Goal: Find specific fact: Find specific fact

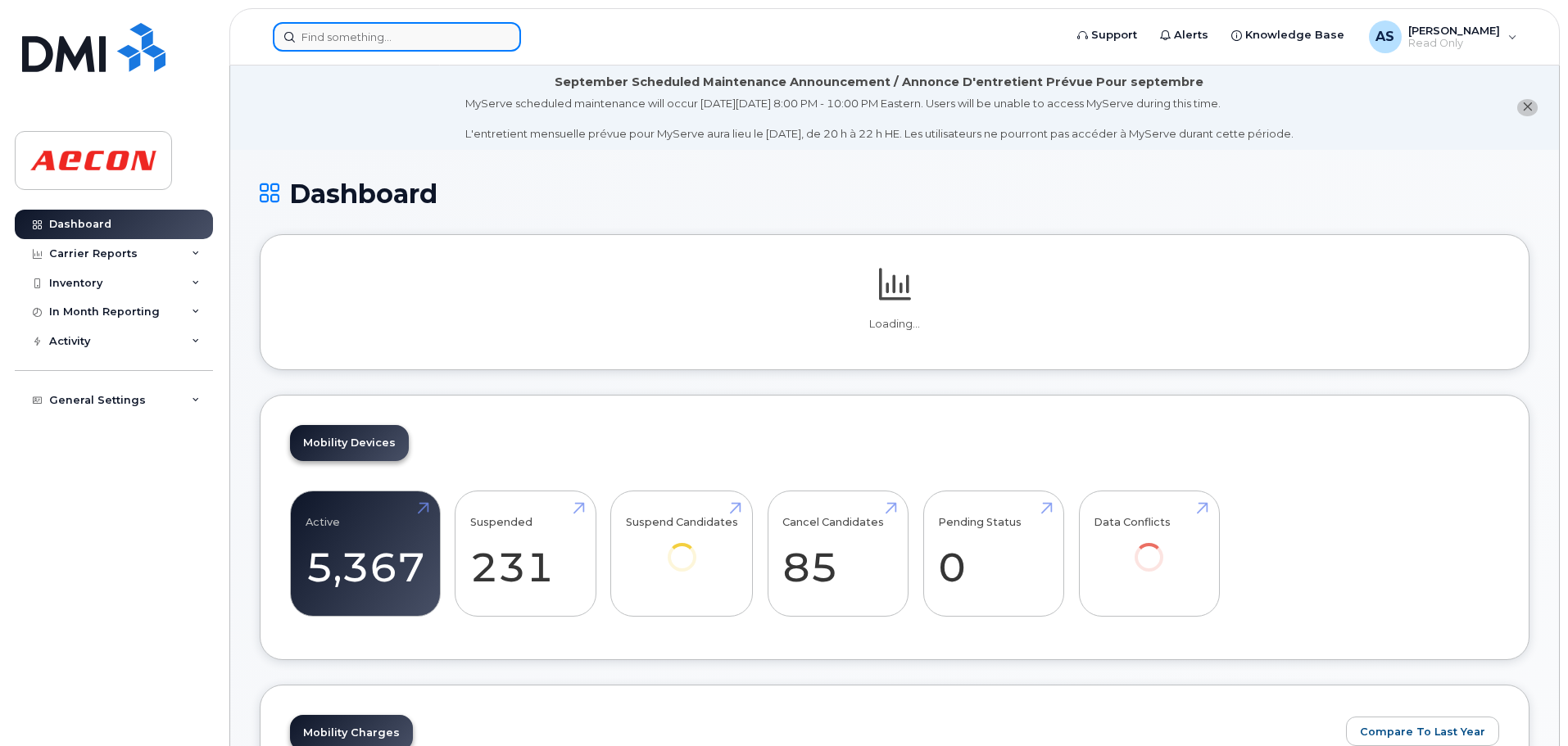
click at [408, 44] on input at bounding box center [397, 36] width 248 height 29
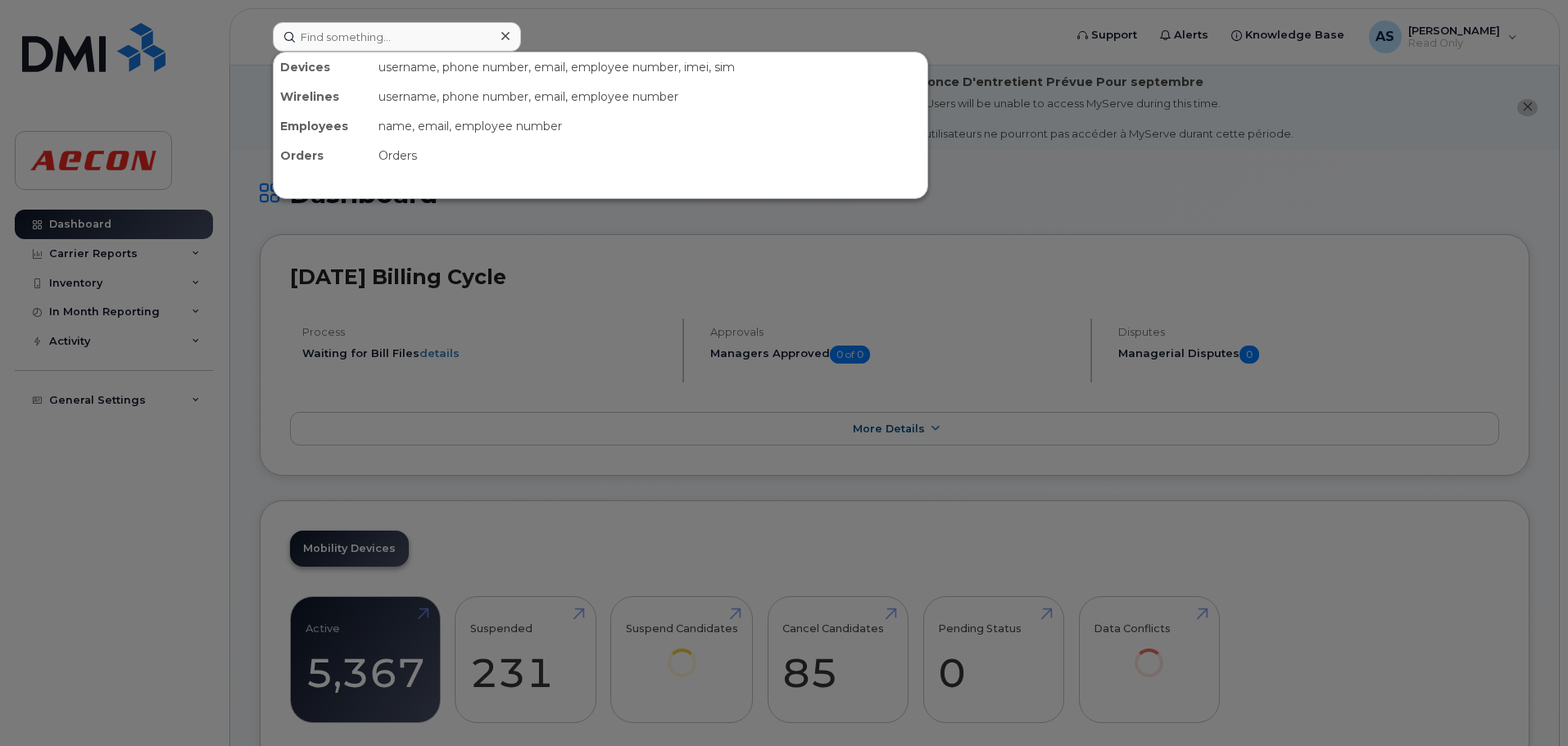
click at [618, 36] on div at bounding box center [784, 373] width 1568 height 746
click at [334, 40] on input at bounding box center [397, 36] width 248 height 29
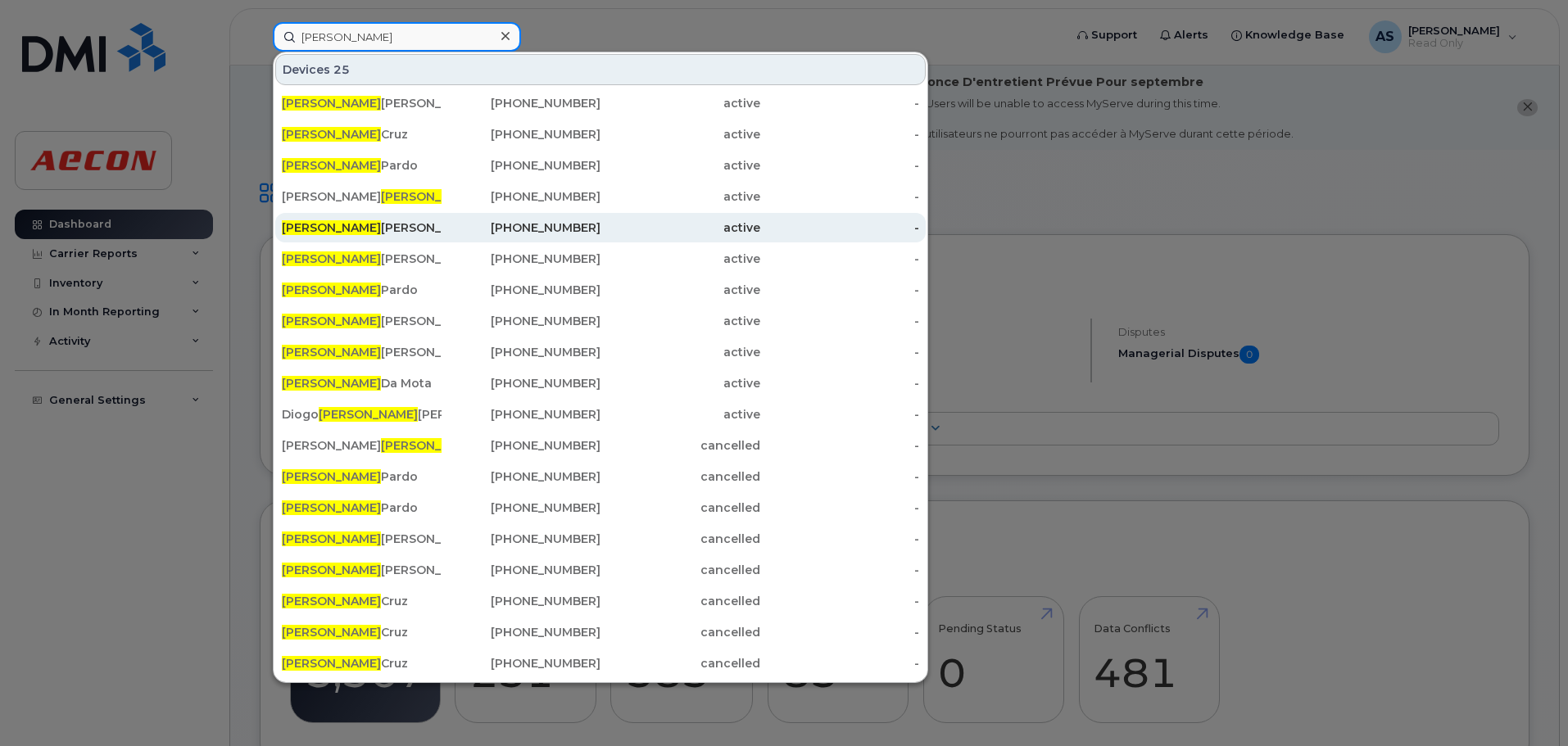
type input "luis"
click at [478, 237] on div "368-999-3195" at bounding box center [521, 228] width 160 height 29
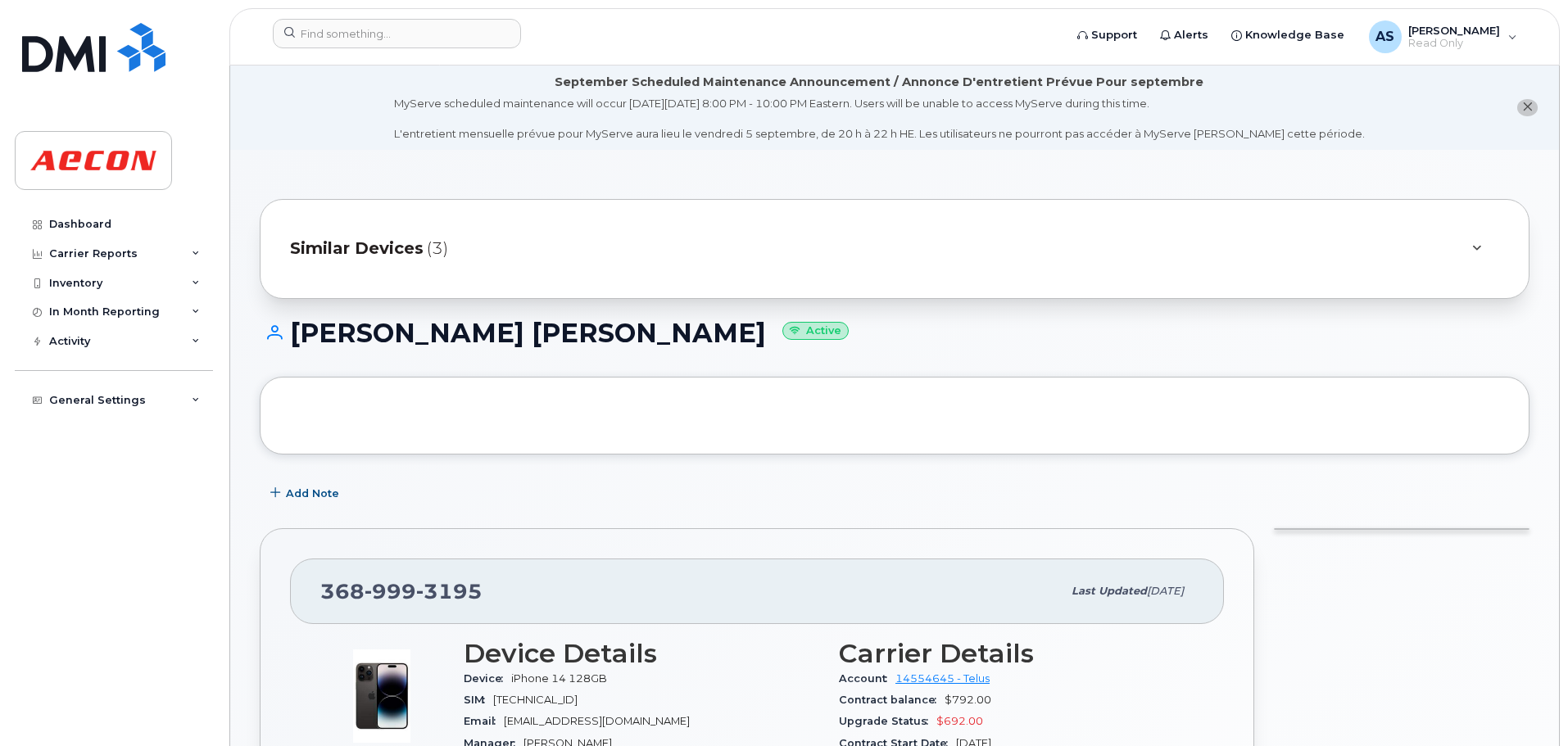
click at [641, 246] on div "Similar Devices (3)" at bounding box center [872, 249] width 1164 height 39
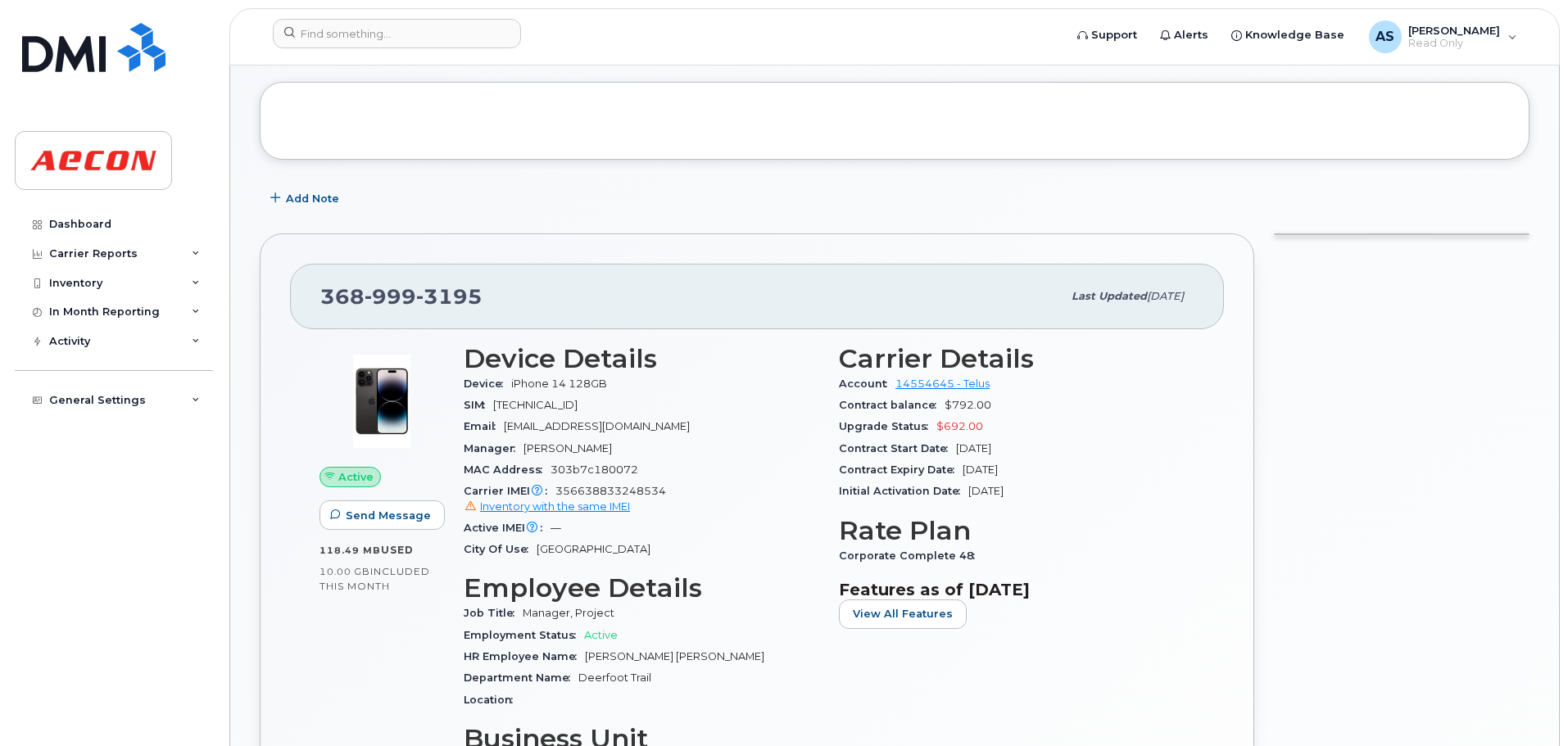
scroll to position [409, 0]
drag, startPoint x: 665, startPoint y: 489, endPoint x: 558, endPoint y: 490, distance: 107.0
click at [558, 490] on span "356638833248534 Inventory with the same IMEI" at bounding box center [641, 502] width 356 height 29
copy span "356638833248534"
